Goal: Use online tool/utility: Utilize a website feature to perform a specific function

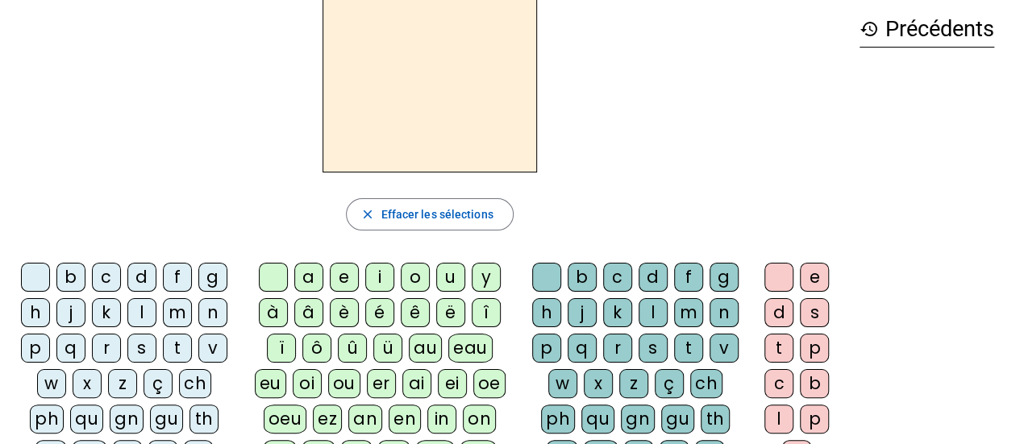
scroll to position [73, 0]
click at [123, 385] on div "z" at bounding box center [122, 382] width 29 height 29
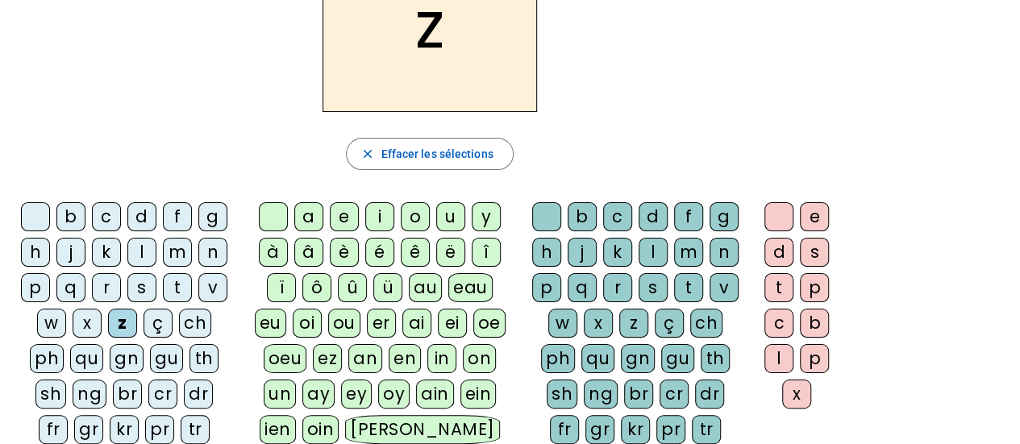
scroll to position [132, 0]
click at [42, 219] on div at bounding box center [35, 217] width 29 height 29
click at [118, 318] on div "z" at bounding box center [122, 324] width 29 height 29
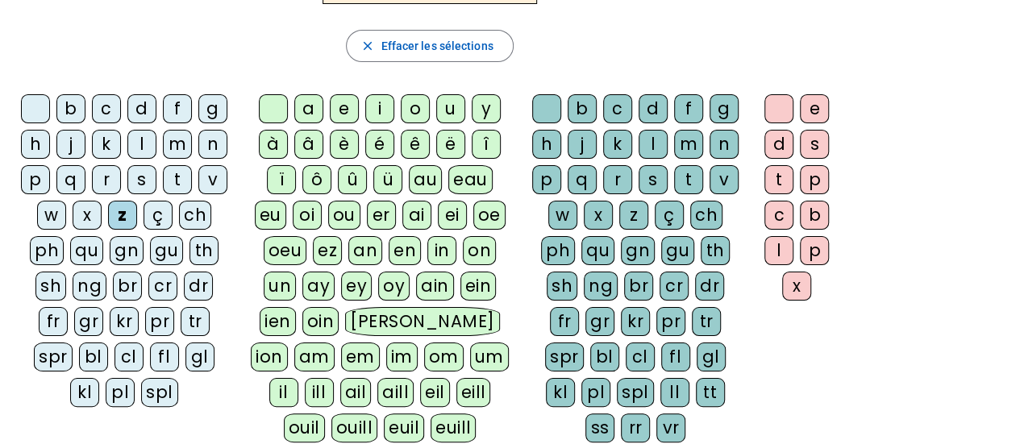
scroll to position [240, 0]
click at [40, 107] on div at bounding box center [35, 109] width 29 height 29
click at [79, 352] on div "bl" at bounding box center [93, 357] width 29 height 29
click at [319, 104] on div "a" at bounding box center [308, 109] width 29 height 29
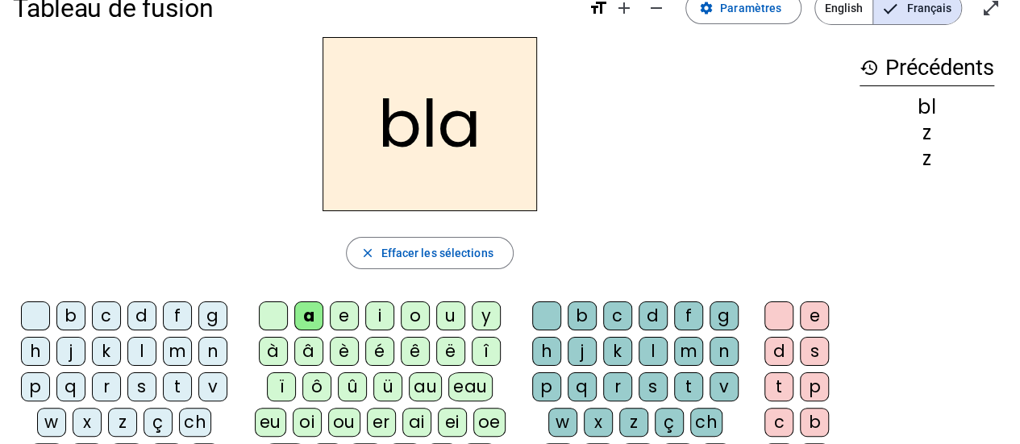
scroll to position [31, 0]
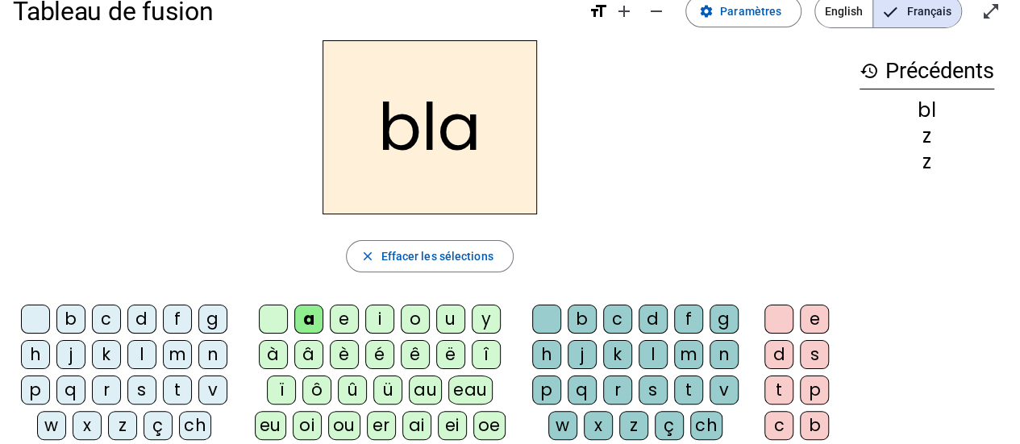
click at [372, 352] on div "é" at bounding box center [379, 354] width 29 height 29
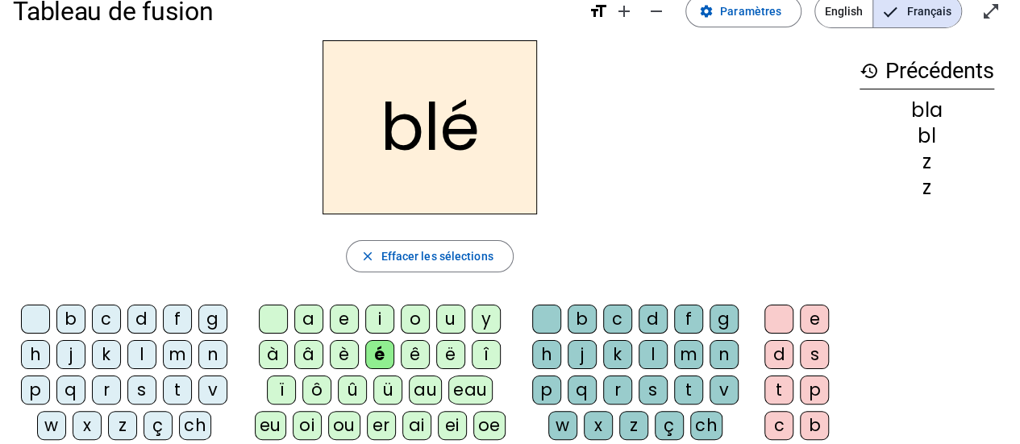
click at [114, 327] on div "c" at bounding box center [106, 319] width 29 height 29
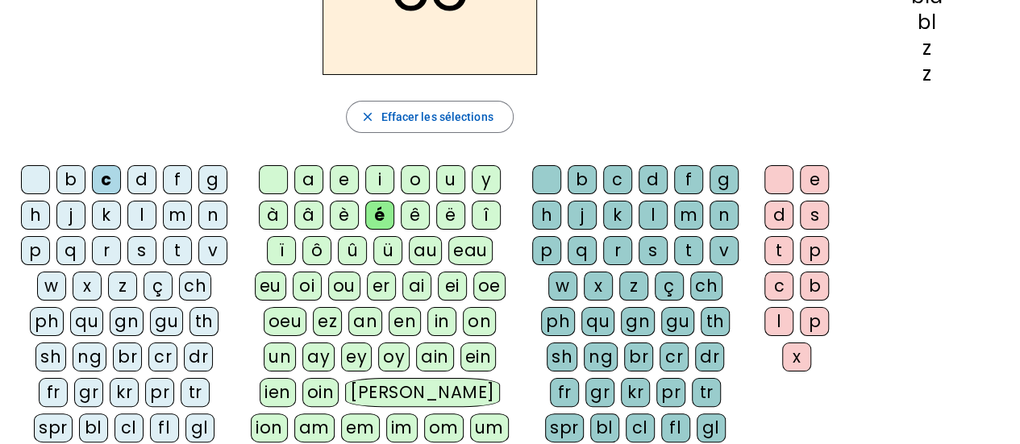
scroll to position [171, 0]
click at [114, 418] on div "cl" at bounding box center [128, 427] width 29 height 29
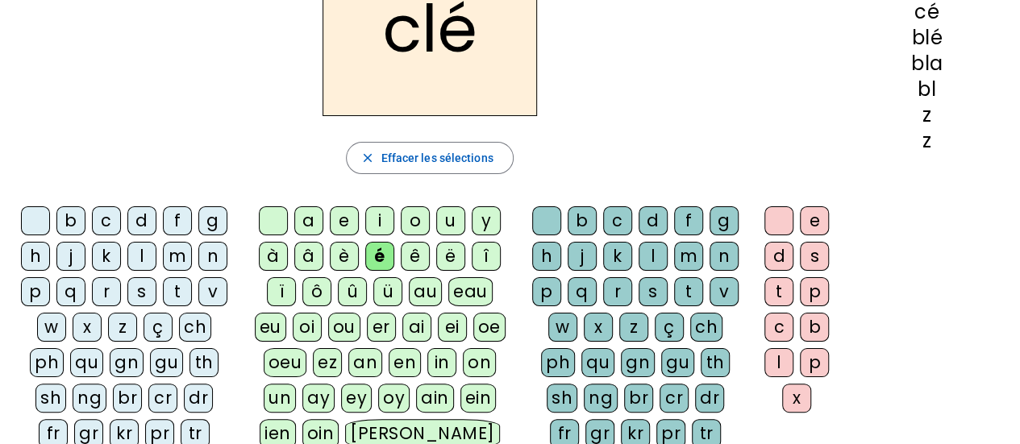
scroll to position [178, 0]
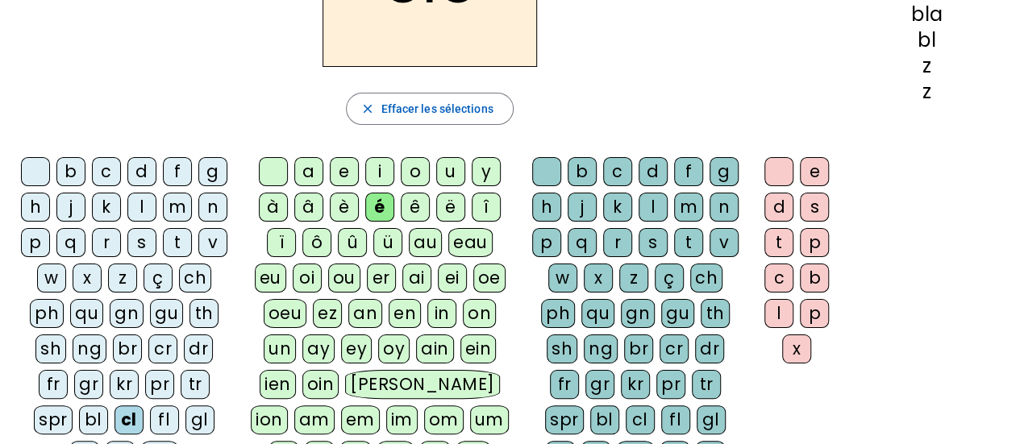
click at [185, 410] on div "gl" at bounding box center [199, 420] width 29 height 29
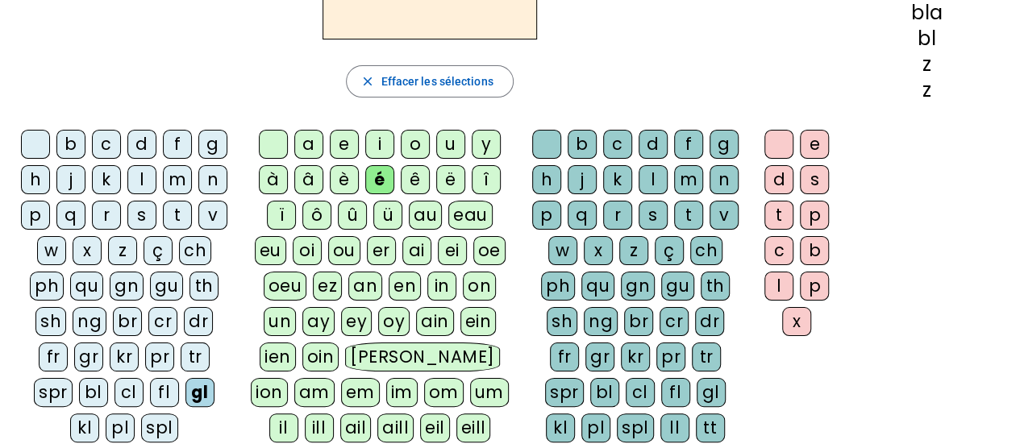
scroll to position [206, 0]
click at [135, 413] on div "pl" at bounding box center [120, 427] width 29 height 29
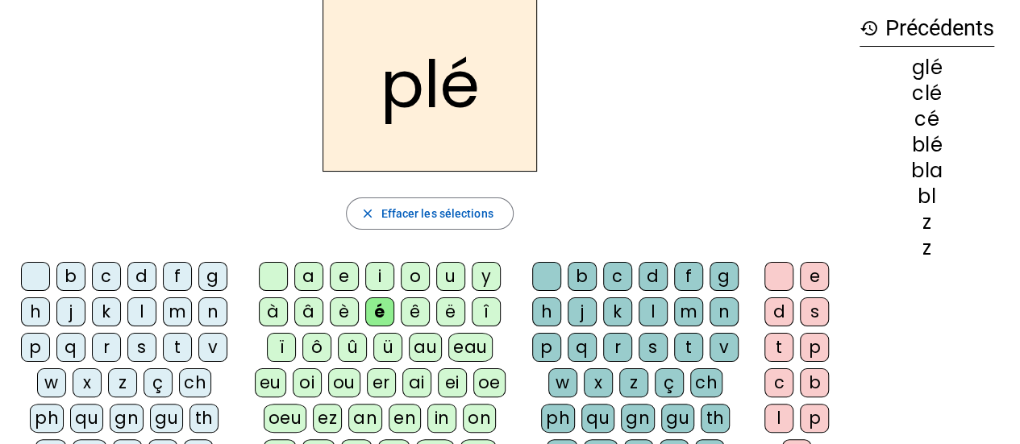
scroll to position [73, 0]
click at [316, 277] on div "a" at bounding box center [308, 277] width 29 height 29
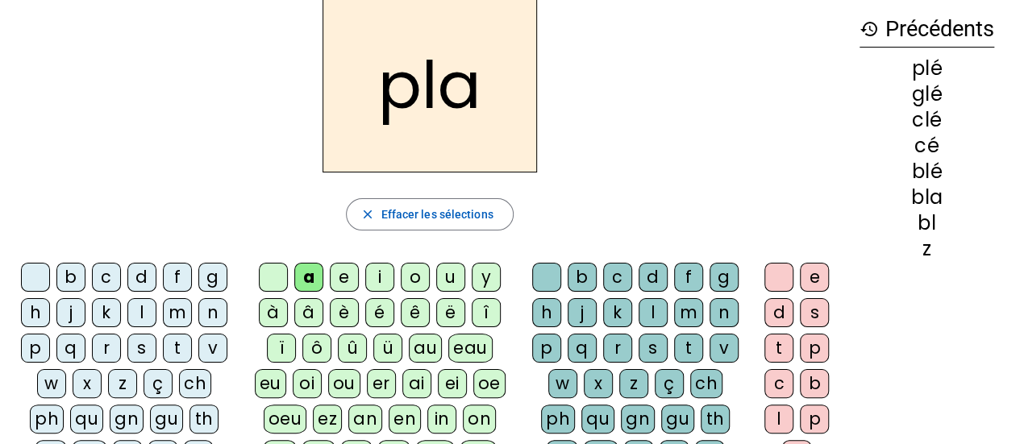
click at [341, 277] on div "e" at bounding box center [344, 277] width 29 height 29
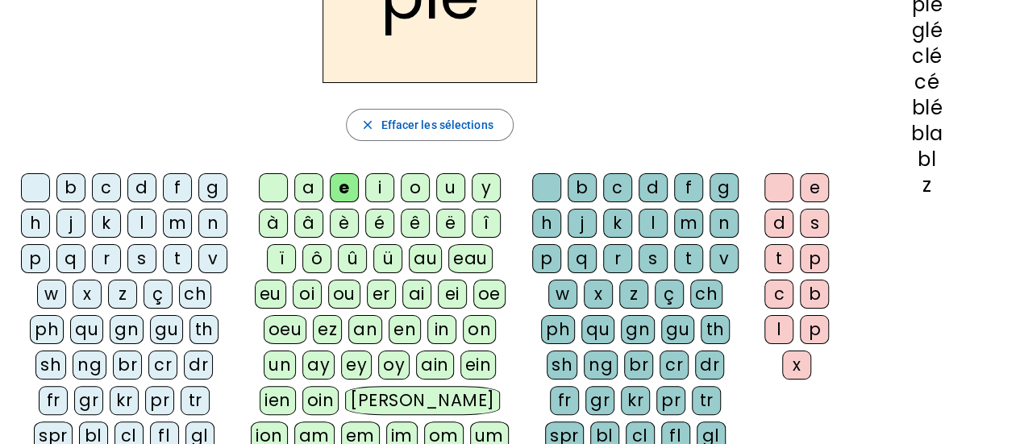
scroll to position [184, 0]
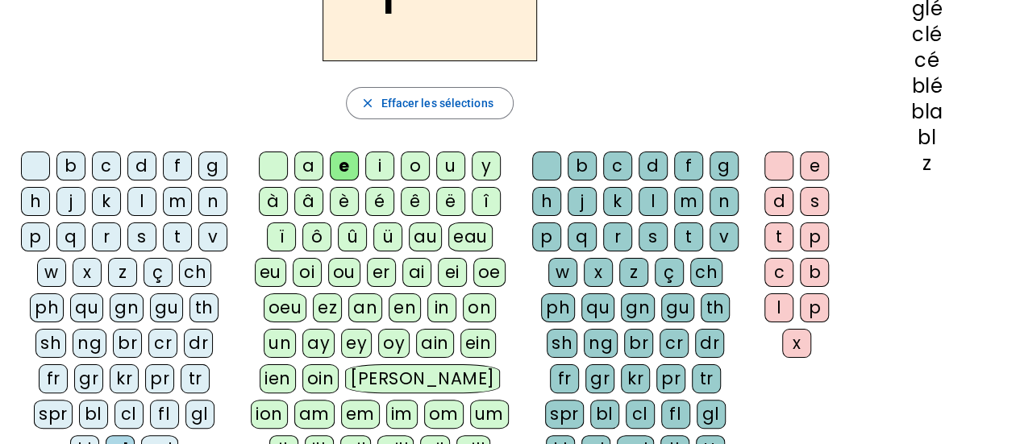
click at [74, 377] on div "gr" at bounding box center [88, 378] width 29 height 29
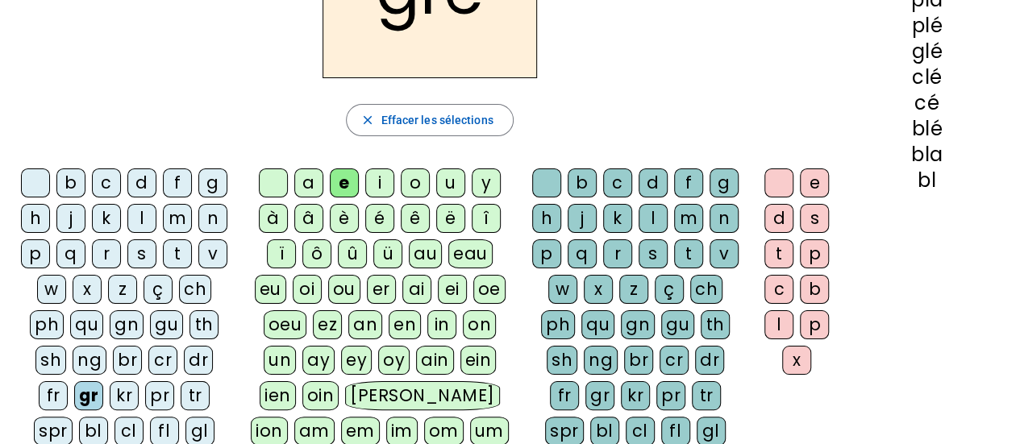
scroll to position [181, 0]
